Goal: Transaction & Acquisition: Book appointment/travel/reservation

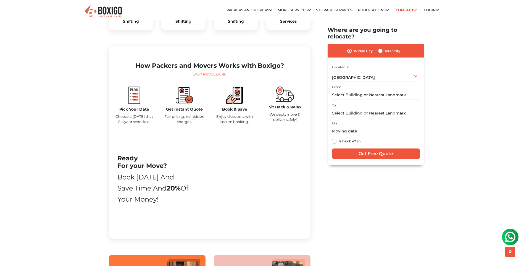
scroll to position [332, 0]
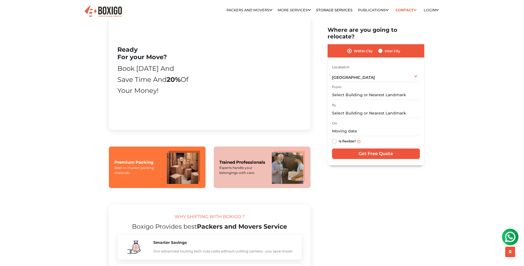
click at [385, 48] on label "Inter City" at bounding box center [392, 51] width 15 height 7
click at [381, 48] on input "Inter City" at bounding box center [380, 51] width 4 height 6
radio input "true"
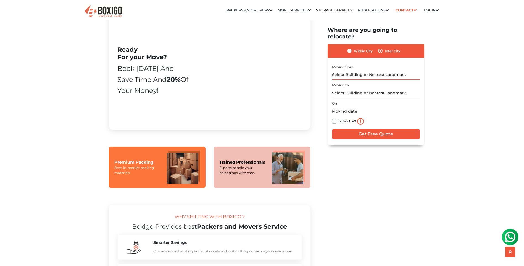
click at [384, 70] on input "text" at bounding box center [376, 75] width 88 height 10
click at [372, 88] on input "text" at bounding box center [376, 93] width 88 height 10
click at [361, 70] on input "text" at bounding box center [376, 75] width 88 height 10
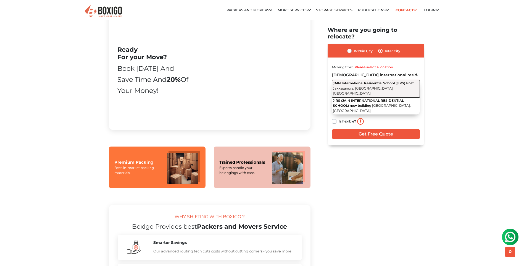
click at [362, 80] on button "JAIN International Residential School (JIRS) Post, Jakkasandra, Kanakapura, Kar…" at bounding box center [376, 88] width 88 height 17
type input "JAIN International Residential School (JIRS), Post, Jakkasandra, Kanakapura, Ka…"
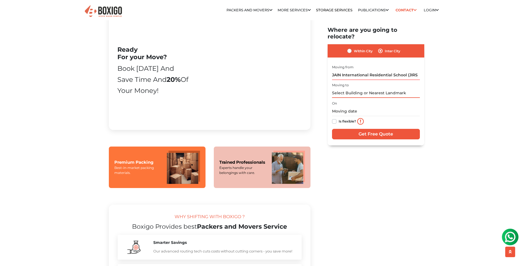
click at [360, 88] on input "text" at bounding box center [376, 93] width 88 height 10
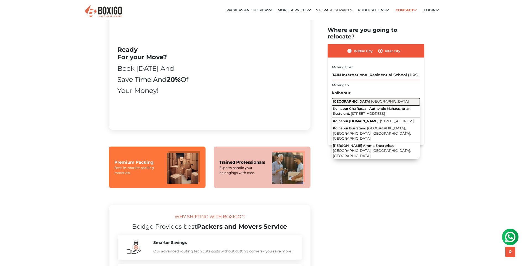
click at [371, 99] on span "Maharashtra" at bounding box center [390, 101] width 38 height 4
type input "Kolhapur, Maharashtra"
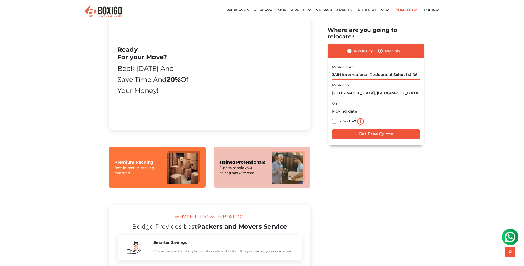
click at [384, 70] on input "JAIN International Residential School (JIRS), Post, Jakkasandra, Kanakapura, Ka…" at bounding box center [376, 75] width 88 height 10
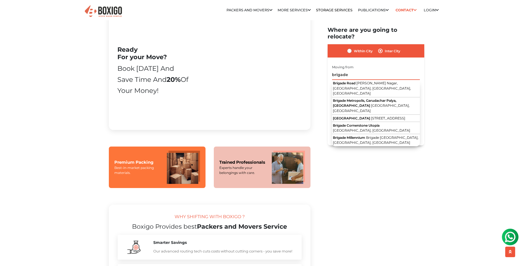
click at [359, 70] on input "brigade" at bounding box center [376, 75] width 88 height 10
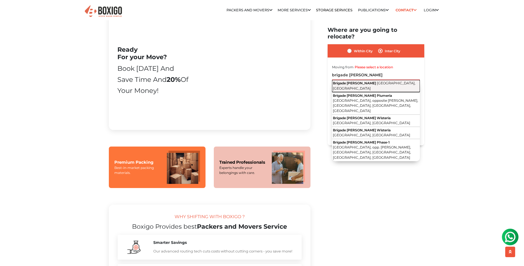
click at [381, 81] on span "Kanakapura Main Road, Bengaluru, Karnataka" at bounding box center [374, 85] width 83 height 9
type input "Brigade meadows, Kanakapura Main Road, Bengaluru, Karnataka"
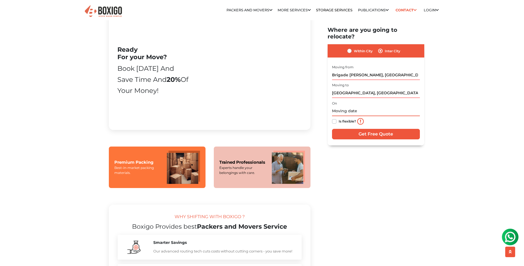
click at [355, 106] on input "text" at bounding box center [376, 111] width 88 height 10
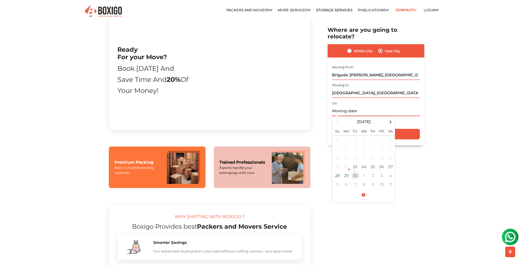
click at [357, 171] on td "30" at bounding box center [355, 175] width 9 height 9
click at [366, 190] on span at bounding box center [363, 195] width 61 height 10
click at [339, 164] on span at bounding box center [340, 168] width 11 height 11
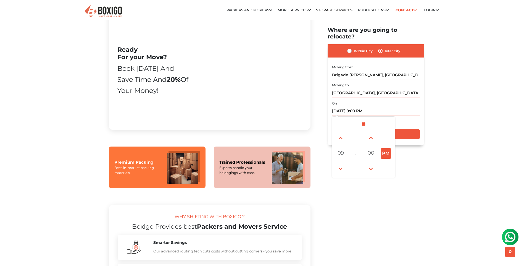
click at [385, 148] on button "PM" at bounding box center [386, 153] width 11 height 11
type input "09/29/2025 9:00 AM"
click at [404, 129] on input "Get Free Quote" at bounding box center [376, 134] width 88 height 11
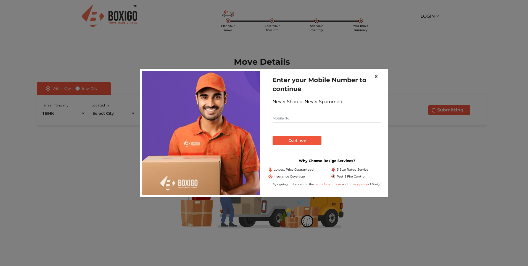
click at [376, 76] on span "×" at bounding box center [376, 76] width 4 height 8
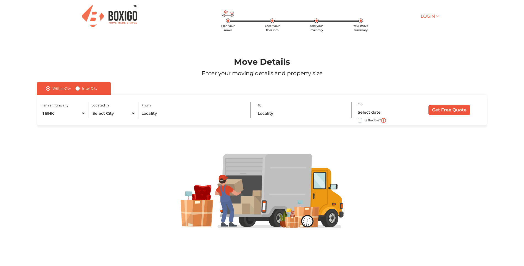
click at [437, 16] on link "Login" at bounding box center [430, 16] width 18 height 5
click at [388, 30] on div "Plan your move Enter your floor info Add your inventory Your move summary Login…" at bounding box center [262, 16] width 361 height 32
